Goal: Task Accomplishment & Management: Manage account settings

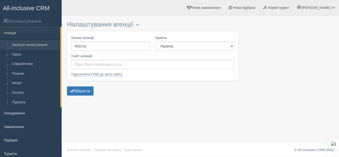
click at [7, 23] on span at bounding box center [5, 20] width 5 height 5
click at [20, 103] on link "Підписка" at bounding box center [35, 102] width 51 height 10
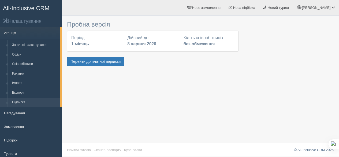
click at [15, 21] on h2 "Налаштування" at bounding box center [31, 21] width 62 height 6
click at [18, 103] on link "Підписка" at bounding box center [35, 102] width 51 height 10
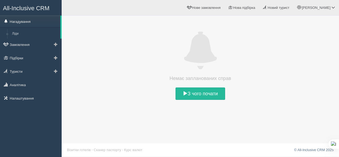
click at [19, 21] on link "Нагадування" at bounding box center [30, 22] width 60 height 12
click at [21, 25] on link "Нагадування" at bounding box center [30, 22] width 60 height 12
click at [17, 98] on link "Налаштування" at bounding box center [31, 98] width 62 height 12
